Goal: Information Seeking & Learning: Learn about a topic

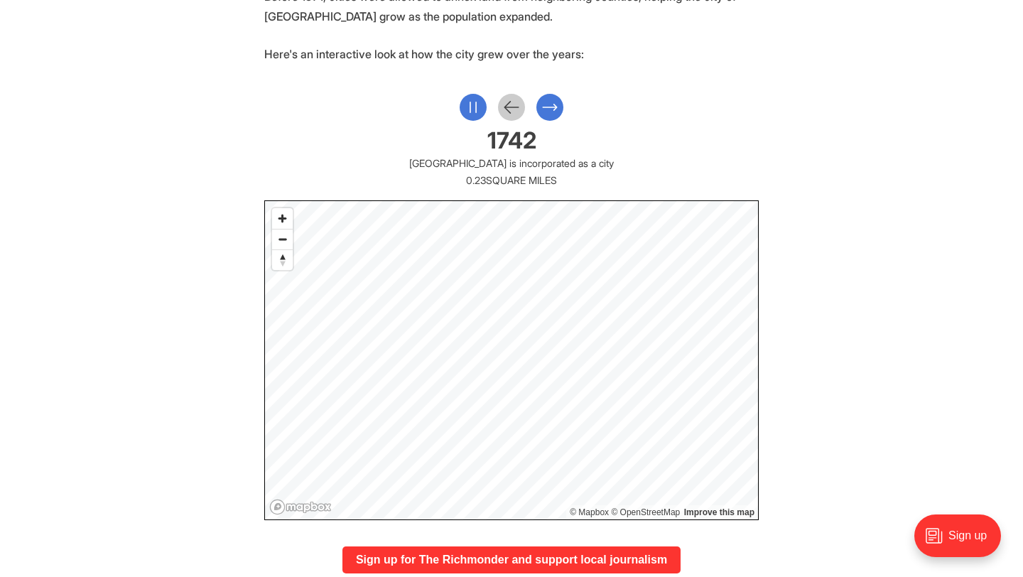
scroll to position [636, 0]
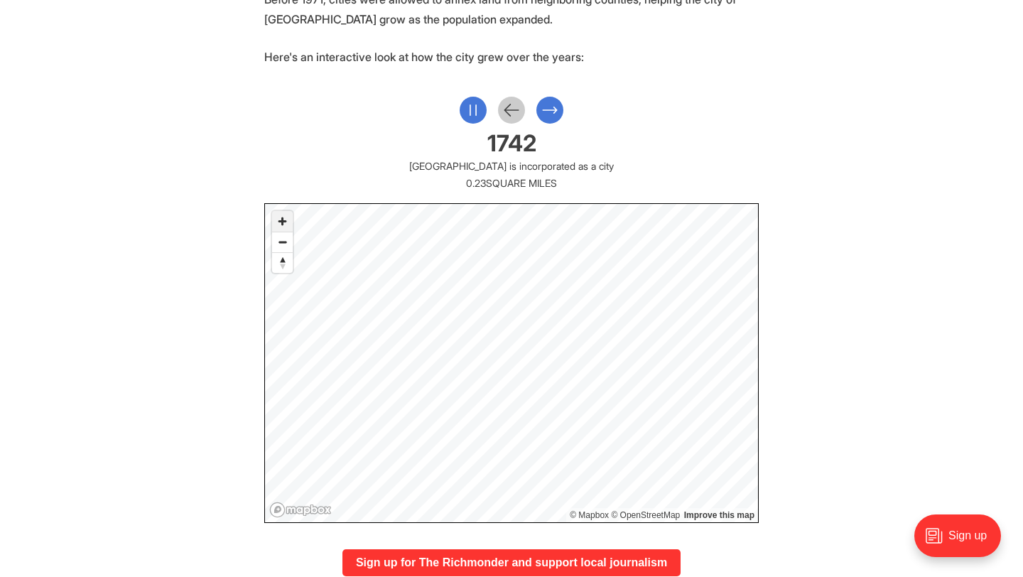
click at [292, 217] on span "Zoom in" at bounding box center [282, 221] width 21 height 21
click at [508, 127] on div "1780 Richmond annexed [PERSON_NAME], [GEOGRAPHIC_DATA] 0.27 square miles added …" at bounding box center [511, 310] width 495 height 426
click at [508, 114] on icon "Previous Slide" at bounding box center [512, 109] width 14 height 11
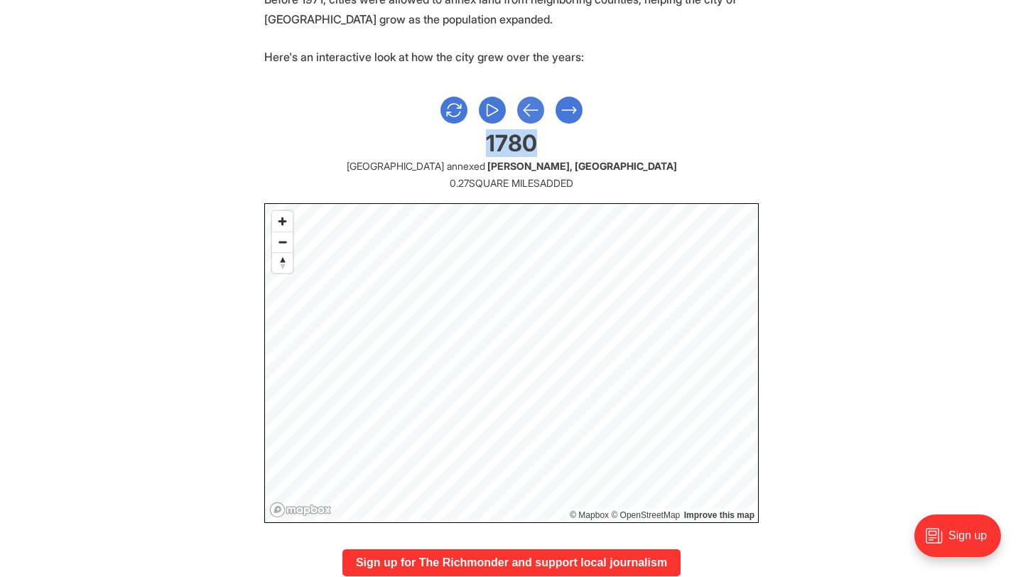
click at [508, 114] on div at bounding box center [511, 110] width 495 height 27
click at [524, 112] on icon "Previous Slide" at bounding box center [531, 110] width 18 height 26
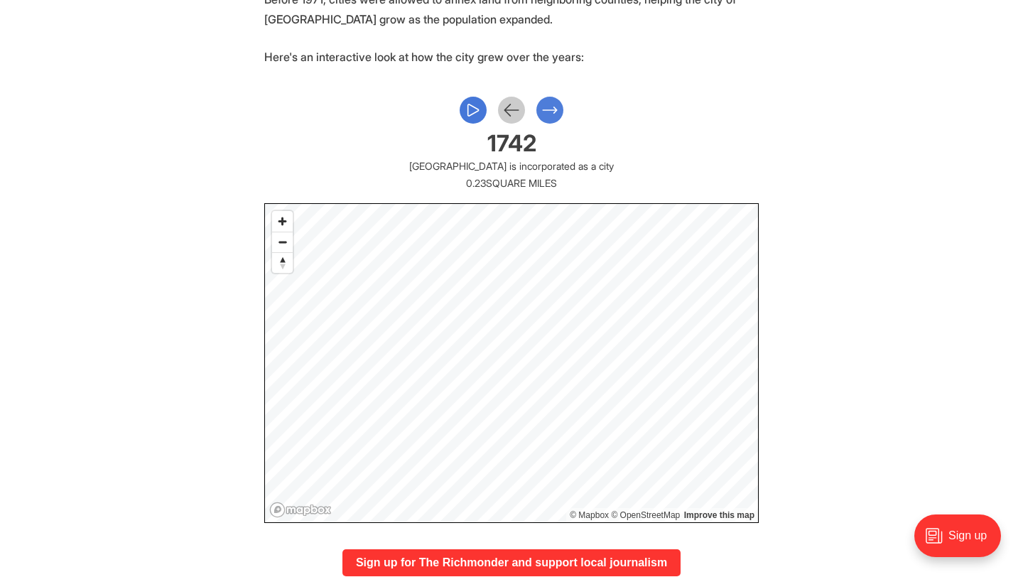
click at [549, 115] on icon "Next Slide" at bounding box center [550, 110] width 18 height 26
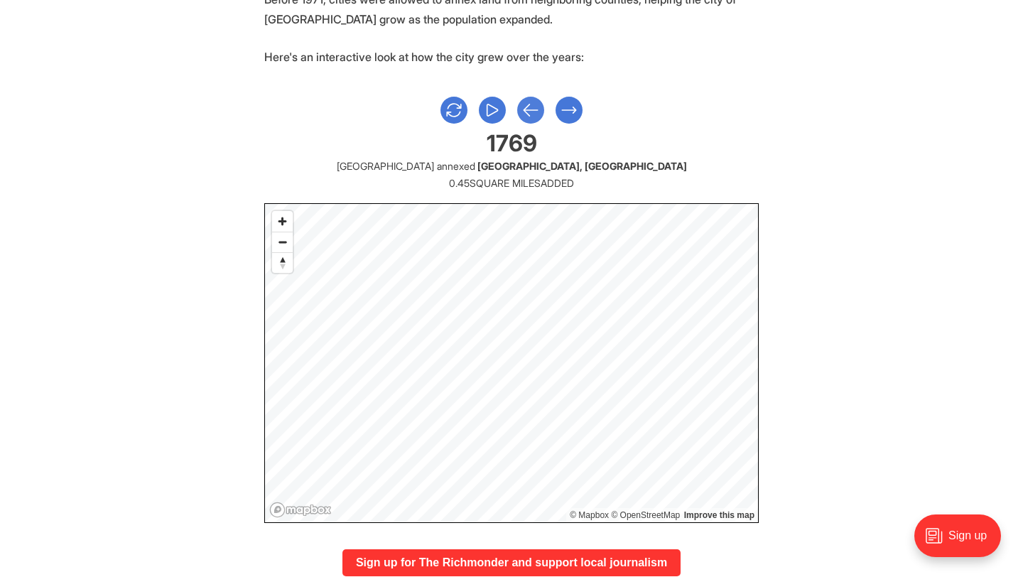
click at [527, 104] on icon "Previous Slide" at bounding box center [531, 110] width 18 height 26
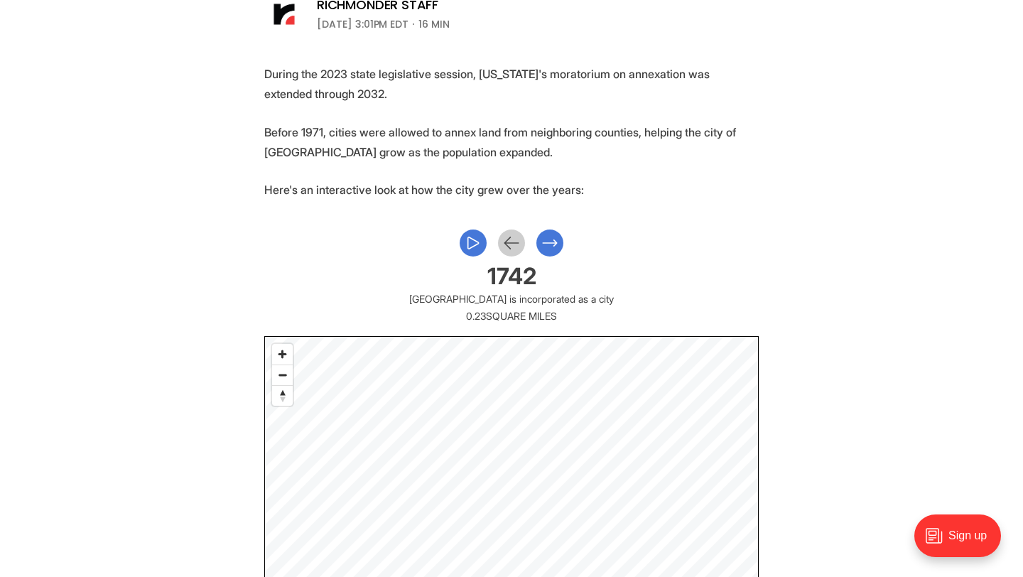
scroll to position [504, 0]
click at [549, 246] on icon "Next Slide" at bounding box center [550, 243] width 18 height 26
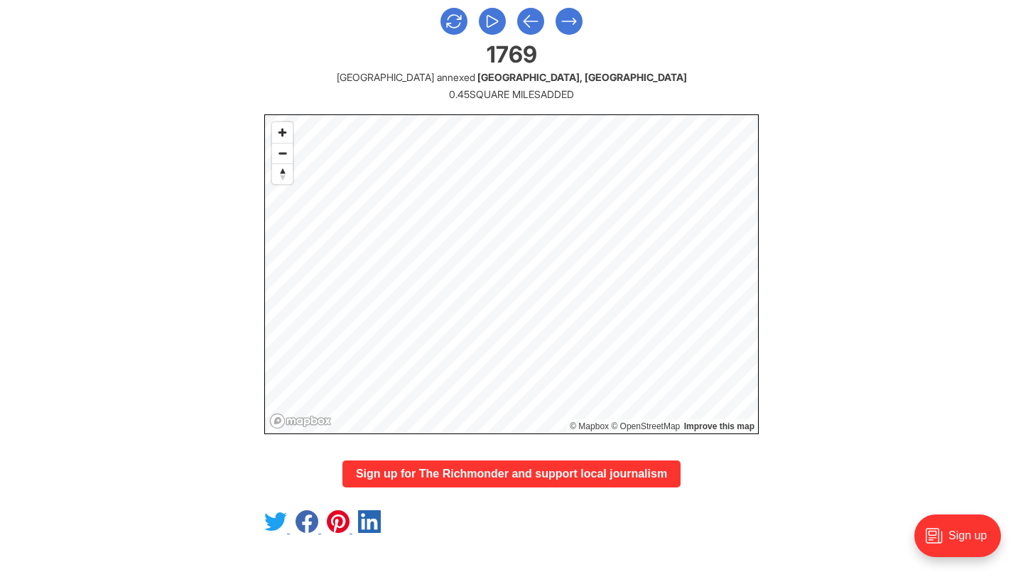
scroll to position [596, 0]
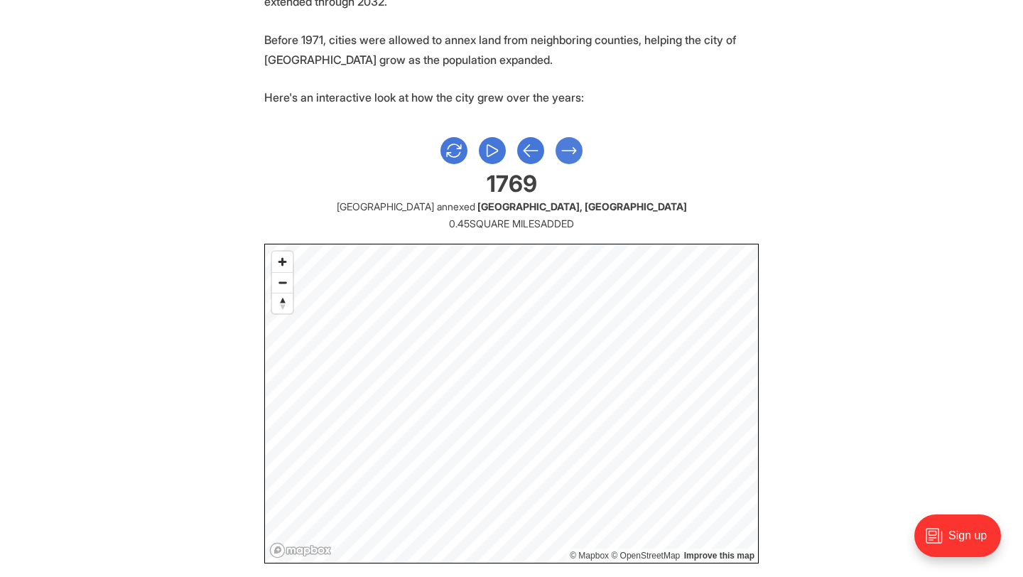
click at [564, 155] on icon "Next Slide" at bounding box center [569, 151] width 18 height 26
click at [531, 144] on icon "Previous Slide" at bounding box center [531, 151] width 18 height 26
click at [566, 147] on icon "Next Slide" at bounding box center [569, 151] width 18 height 26
click at [537, 149] on icon "Previous Slide" at bounding box center [531, 151] width 18 height 26
click at [568, 160] on icon "Next Slide" at bounding box center [569, 151] width 18 height 26
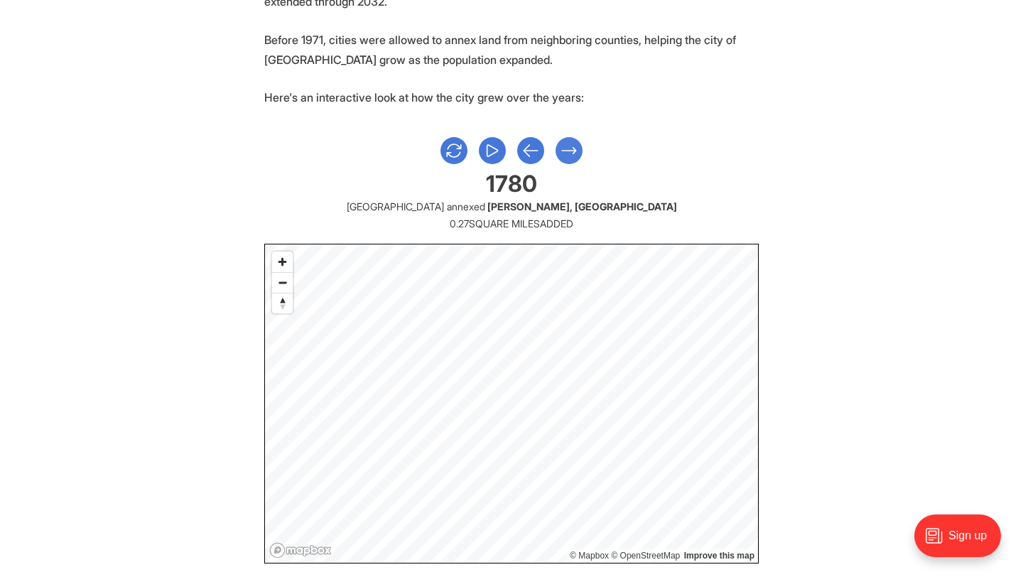
click at [566, 158] on icon "Next Slide" at bounding box center [569, 151] width 18 height 26
click at [566, 146] on icon "Next Slide" at bounding box center [569, 151] width 18 height 26
click at [571, 160] on icon "Next Slide" at bounding box center [569, 151] width 18 height 26
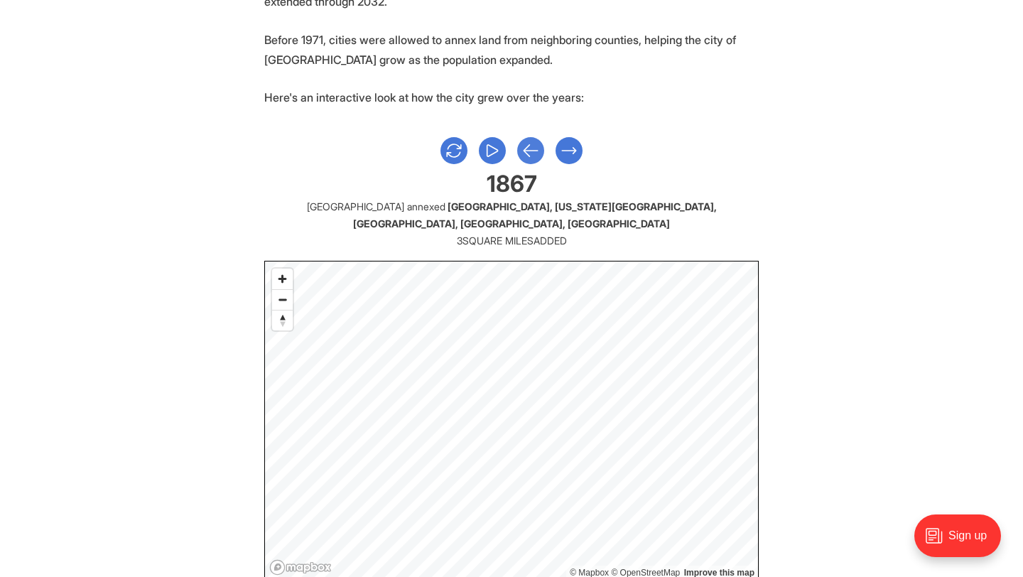
click at [524, 161] on icon "Previous Slide" at bounding box center [531, 151] width 18 height 26
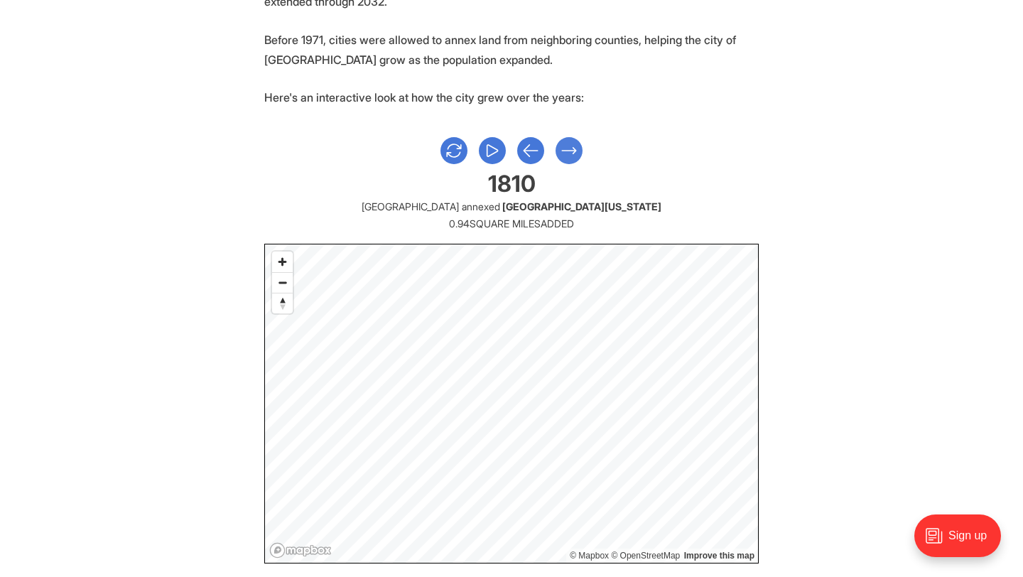
click at [567, 153] on icon "Next Slide" at bounding box center [569, 151] width 18 height 26
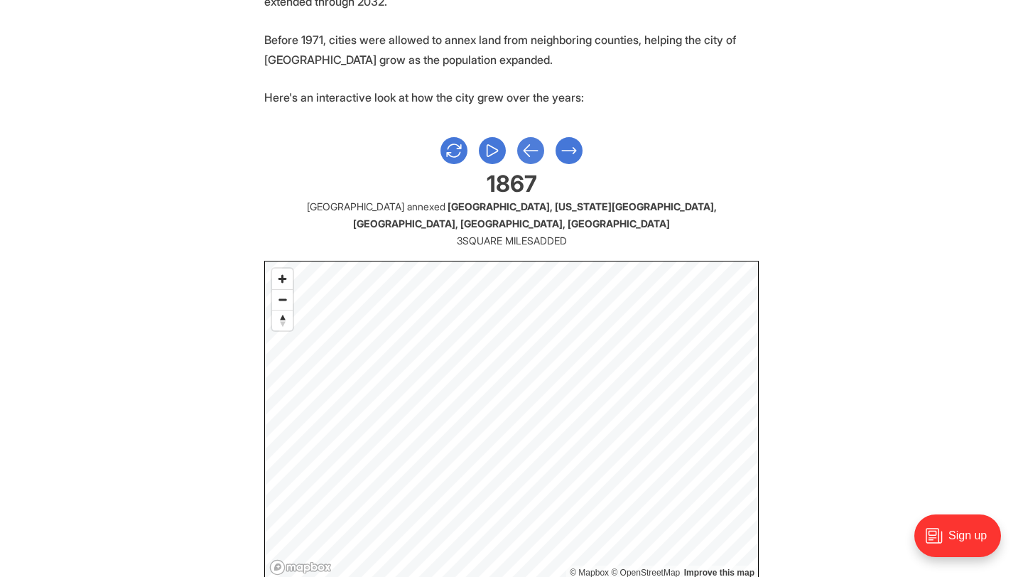
click at [534, 153] on icon "Previous Slide" at bounding box center [531, 151] width 18 height 26
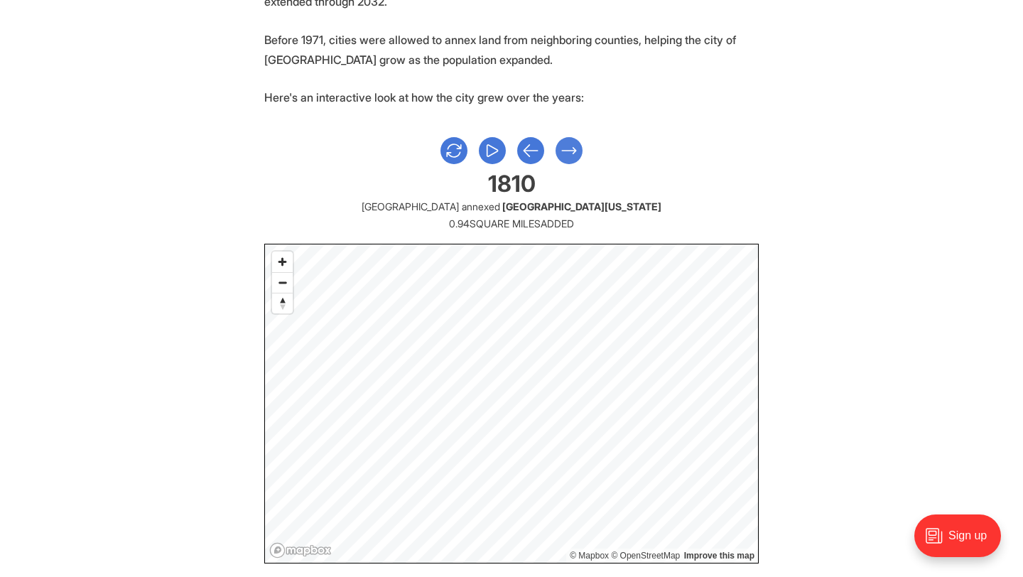
click at [566, 150] on icon "Next Slide" at bounding box center [569, 151] width 14 height 6
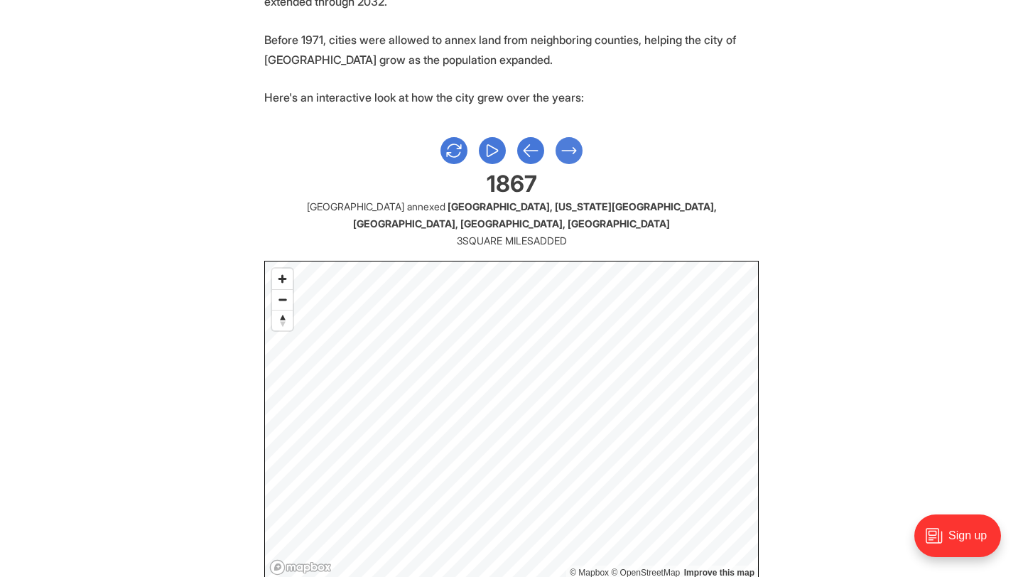
click at [576, 158] on icon "Next Slide" at bounding box center [569, 151] width 18 height 26
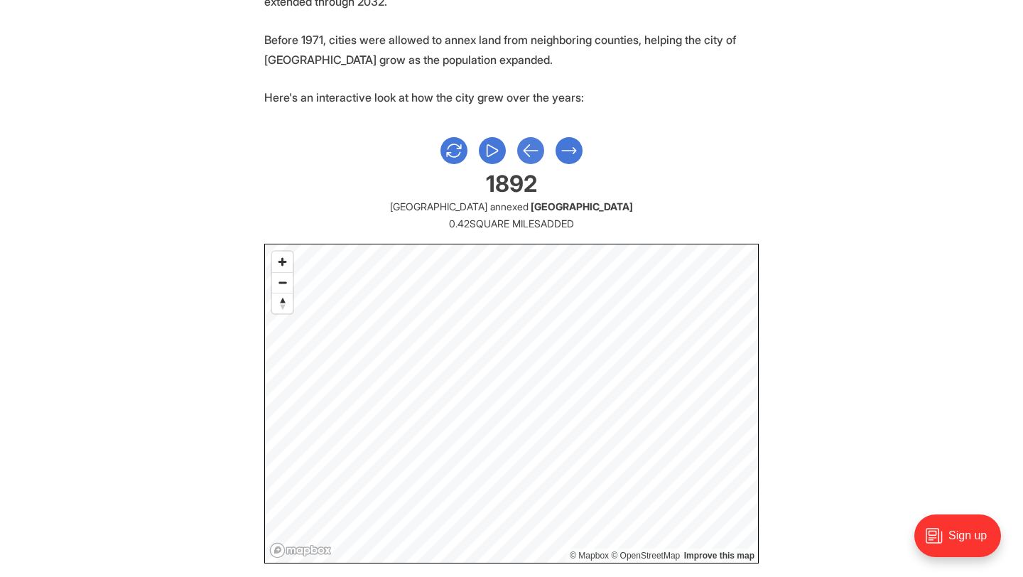
click at [533, 154] on icon "Previous Slide" at bounding box center [531, 151] width 18 height 26
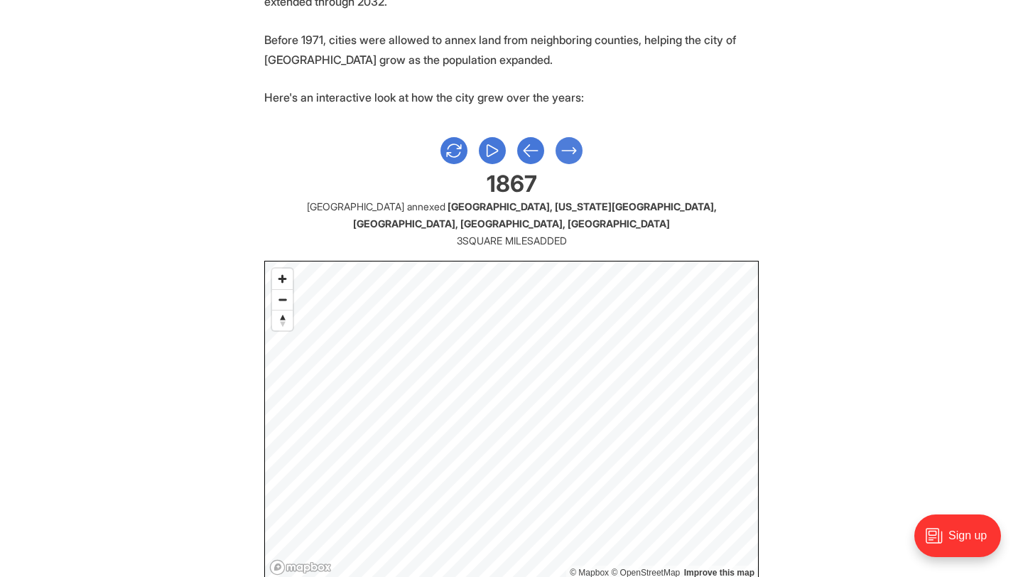
click at [566, 154] on icon "Next Slide" at bounding box center [569, 151] width 18 height 26
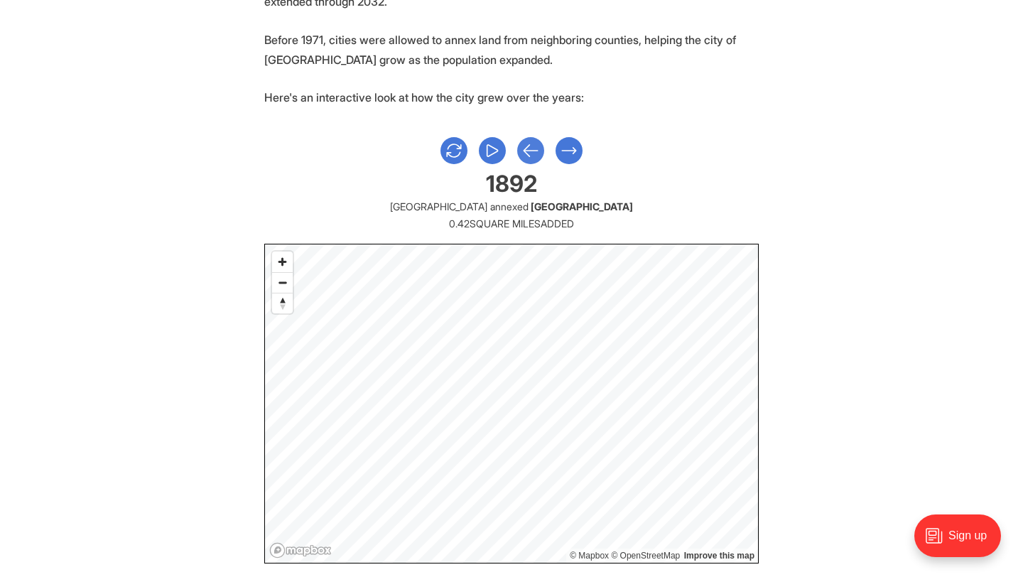
click at [525, 157] on icon "Previous Slide" at bounding box center [531, 151] width 18 height 26
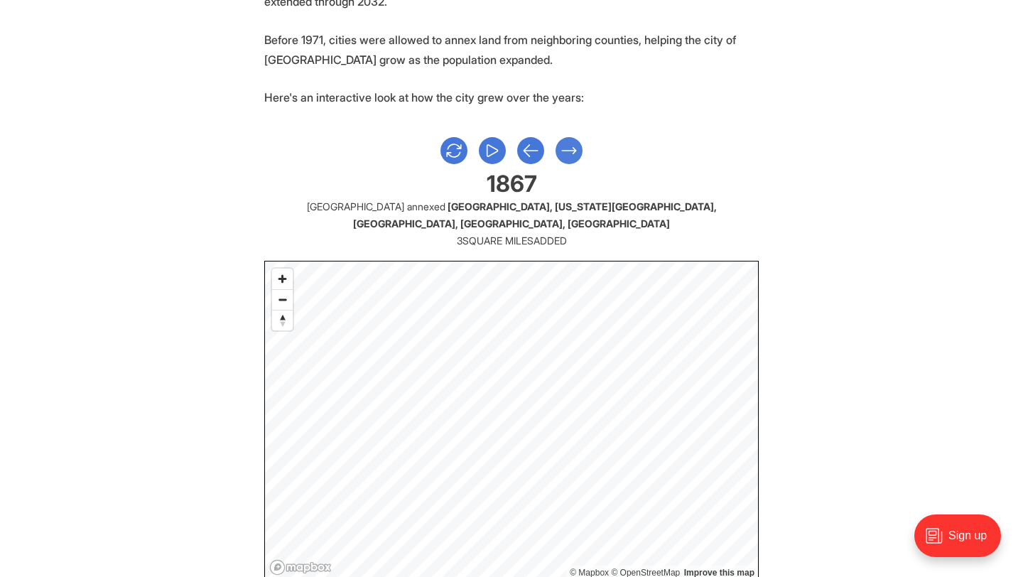
click at [567, 156] on icon "Next Slide" at bounding box center [569, 151] width 18 height 26
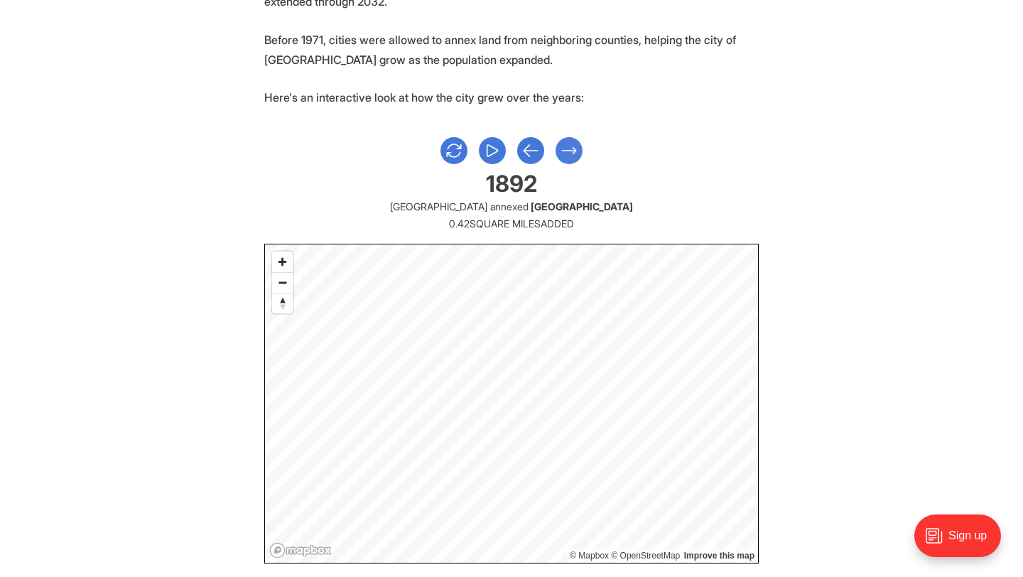
click at [567, 156] on icon "Next Slide" at bounding box center [569, 151] width 18 height 26
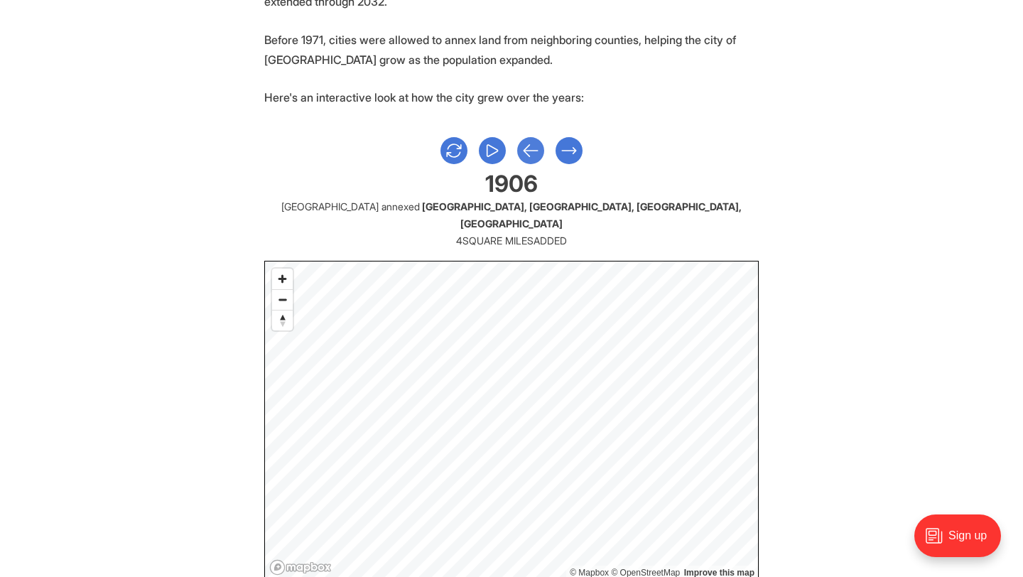
click at [528, 160] on icon "Previous Slide" at bounding box center [531, 151] width 18 height 26
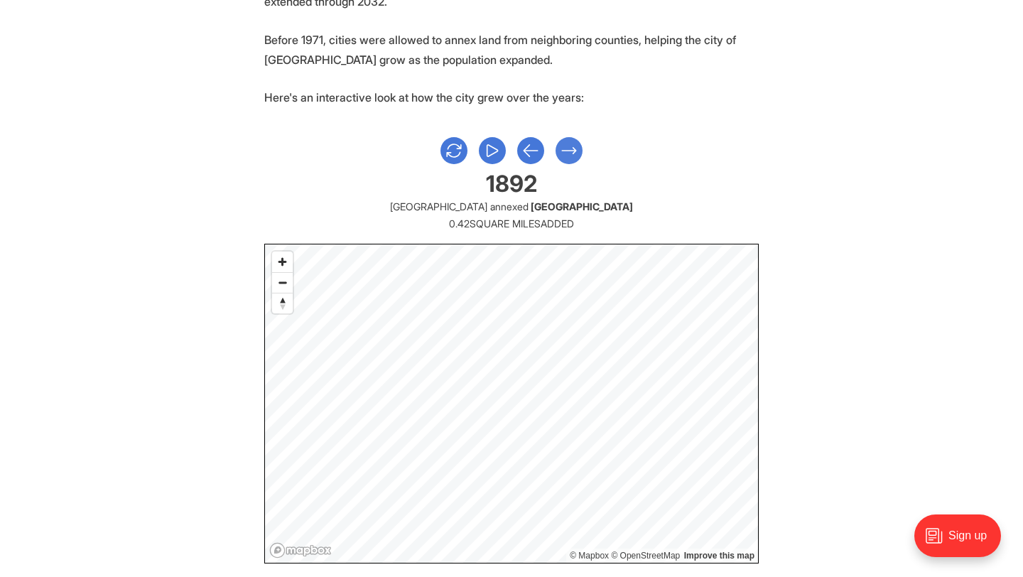
click at [563, 158] on icon "Next Slide" at bounding box center [569, 151] width 18 height 26
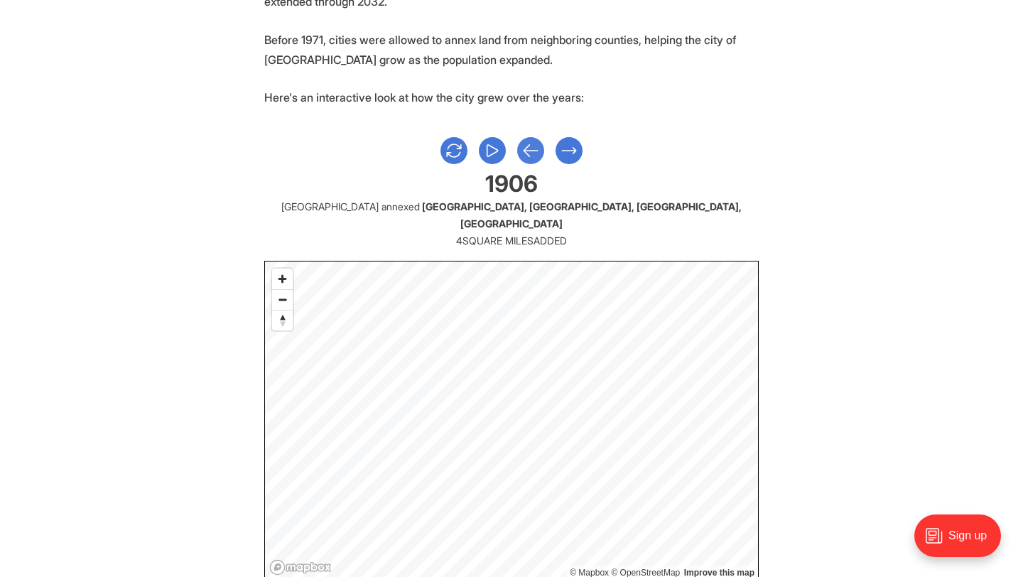
click at [530, 158] on icon "Previous Slide" at bounding box center [531, 151] width 18 height 26
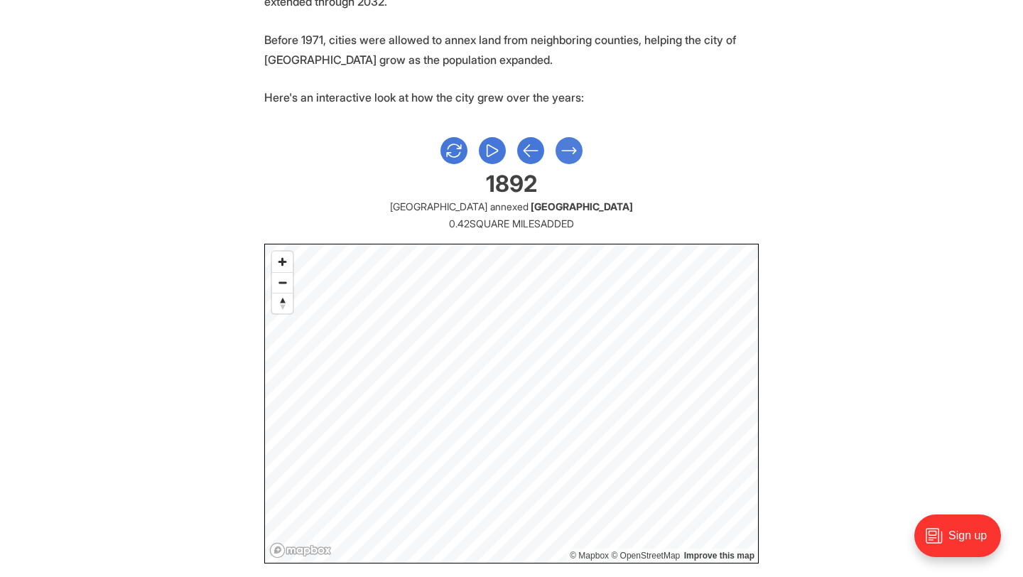
click at [569, 158] on icon "Next Slide" at bounding box center [569, 151] width 18 height 26
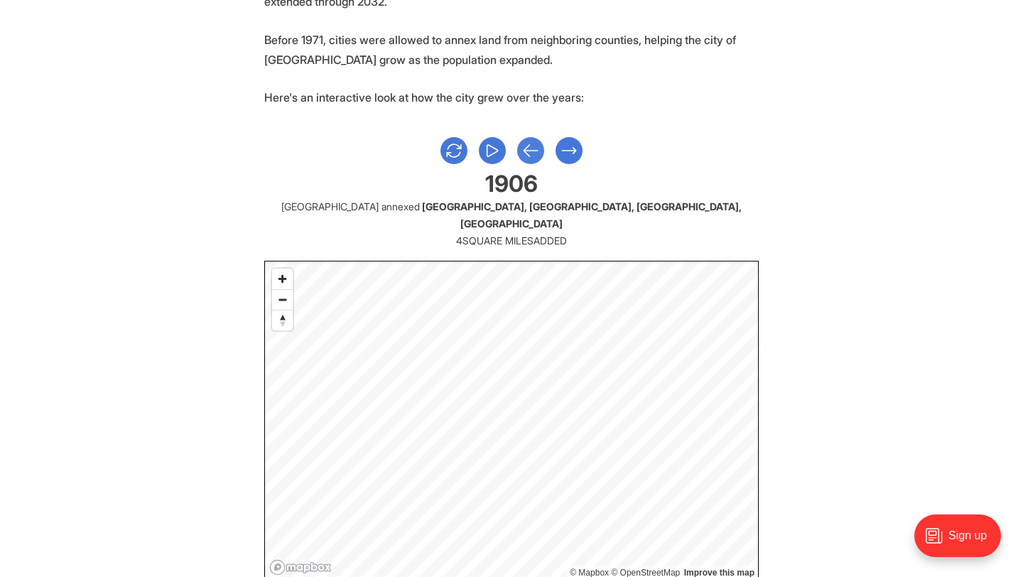
click at [529, 157] on icon "Previous Slide" at bounding box center [531, 151] width 18 height 26
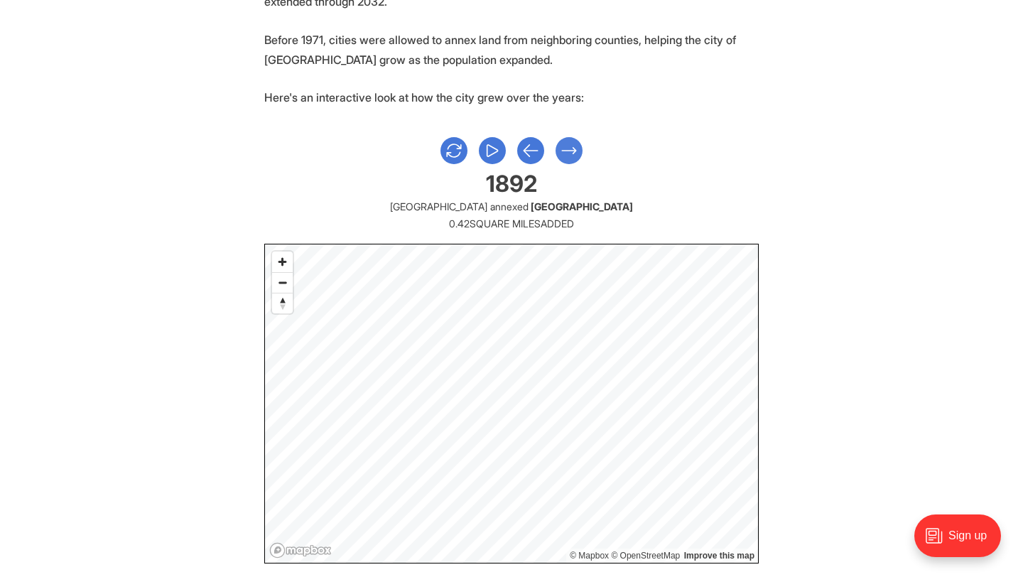
click at [577, 153] on icon "Next Slide" at bounding box center [569, 151] width 18 height 26
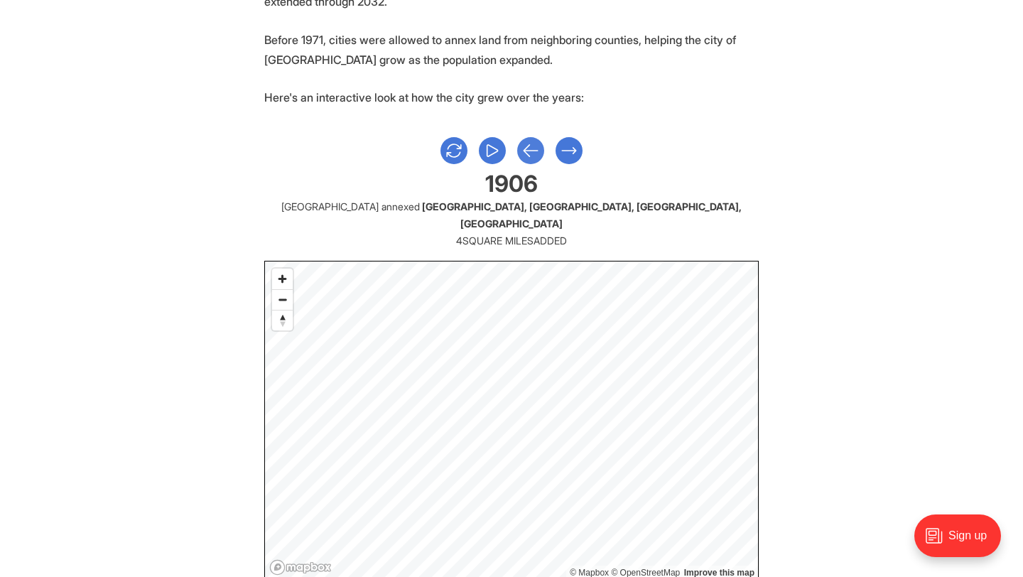
click at [529, 156] on icon "Previous Slide" at bounding box center [531, 151] width 18 height 26
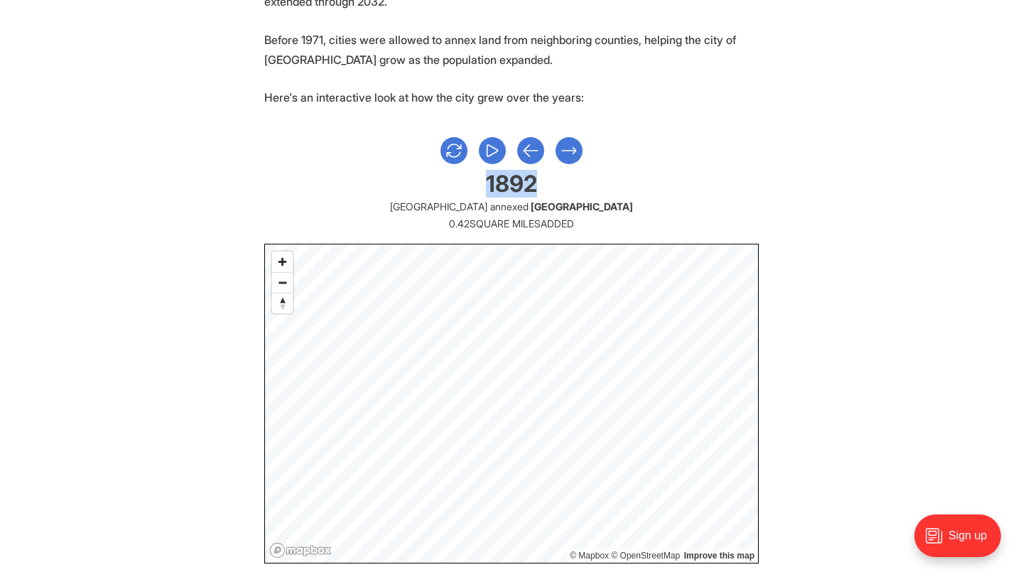
click at [554, 157] on div at bounding box center [511, 150] width 495 height 27
click at [564, 156] on icon "Next Slide" at bounding box center [569, 151] width 18 height 26
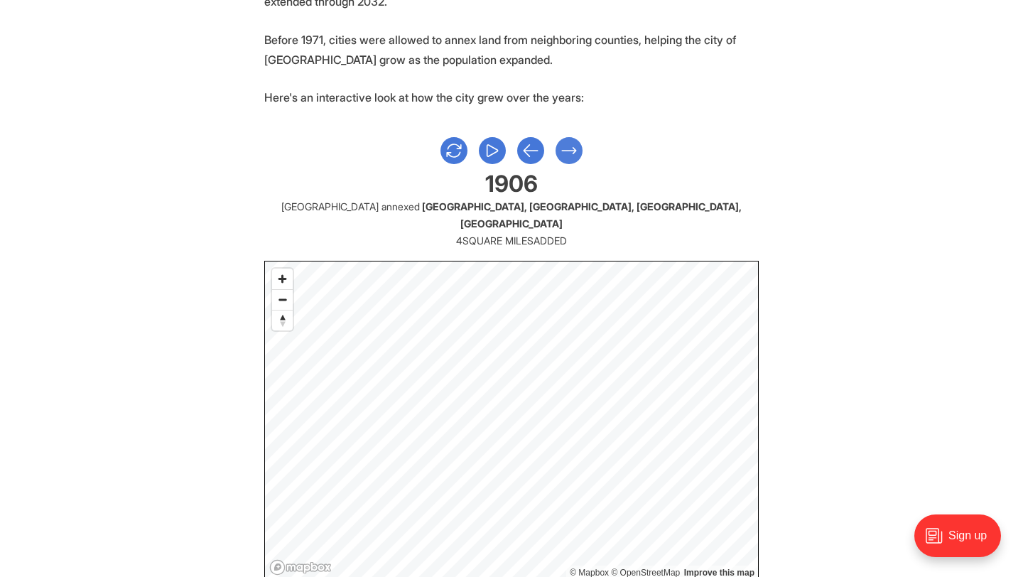
click at [564, 156] on icon "Next Slide" at bounding box center [569, 151] width 18 height 26
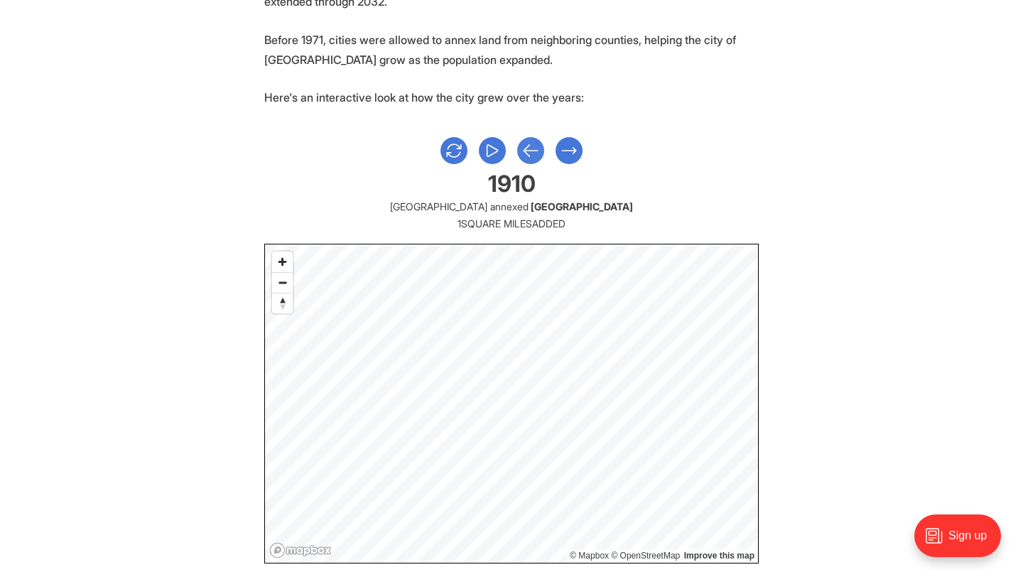
click at [526, 156] on icon "Previous Slide" at bounding box center [531, 151] width 18 height 26
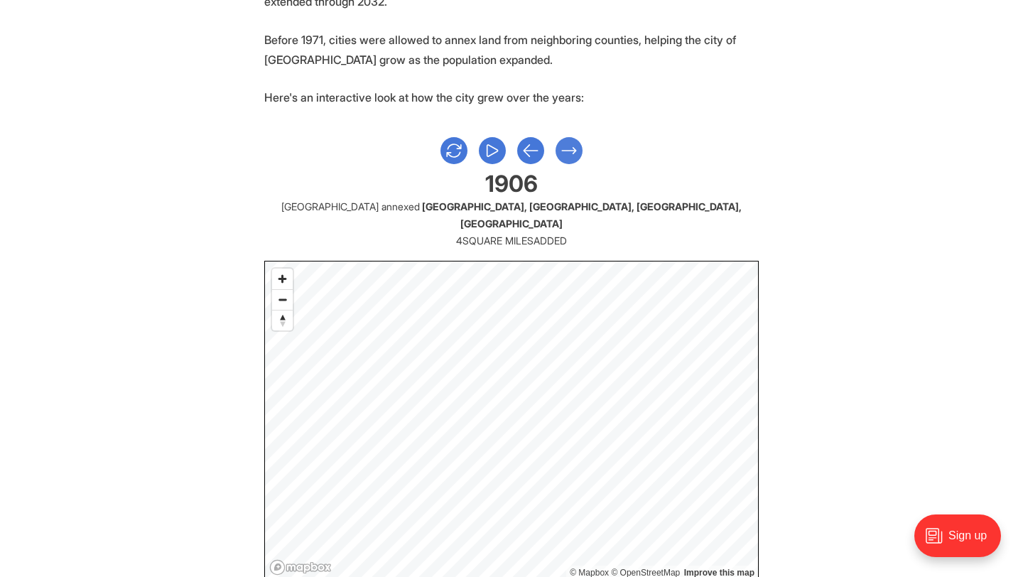
click at [564, 156] on icon "Next Slide" at bounding box center [569, 151] width 18 height 26
